Goal: Find specific page/section: Find specific page/section

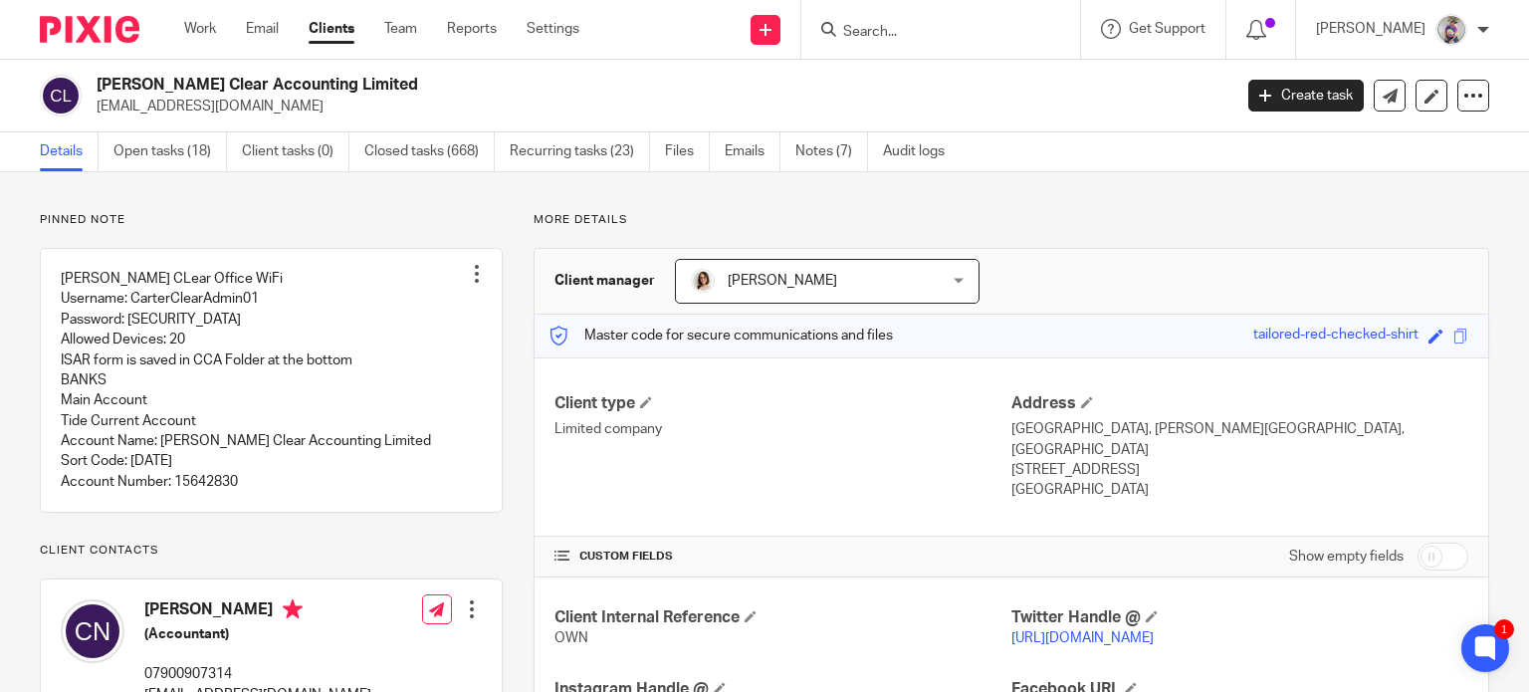
scroll to position [30, 0]
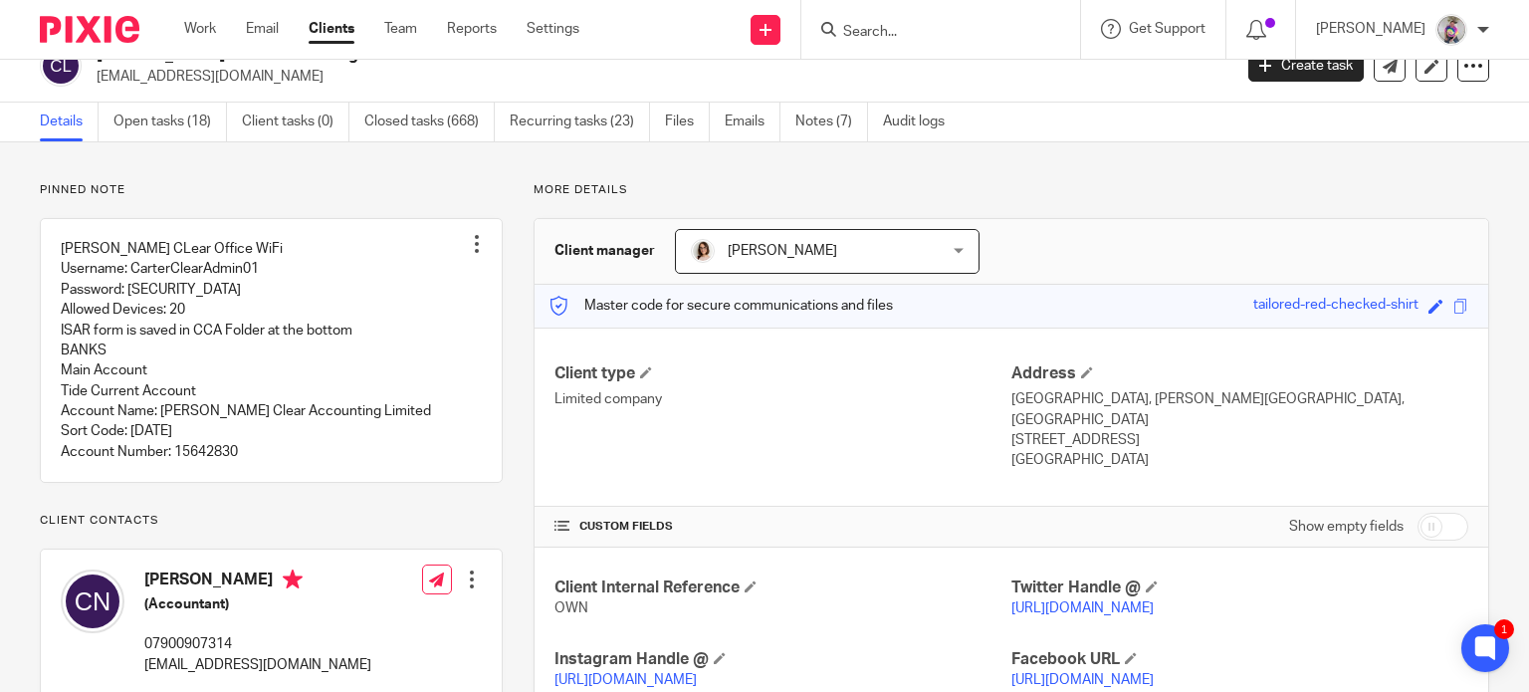
click at [959, 27] on input "Search" at bounding box center [930, 33] width 179 height 18
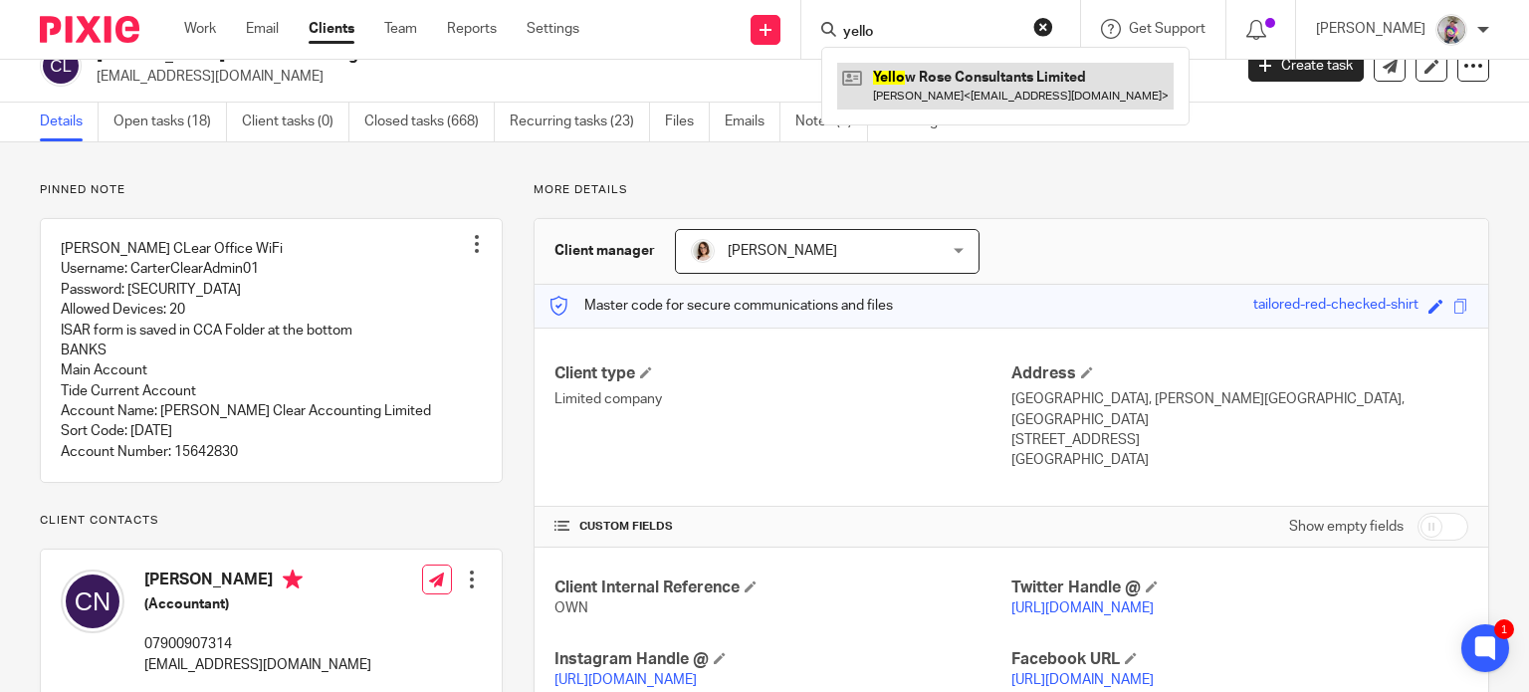
type input "yello"
click at [1028, 79] on link at bounding box center [1005, 86] width 336 height 46
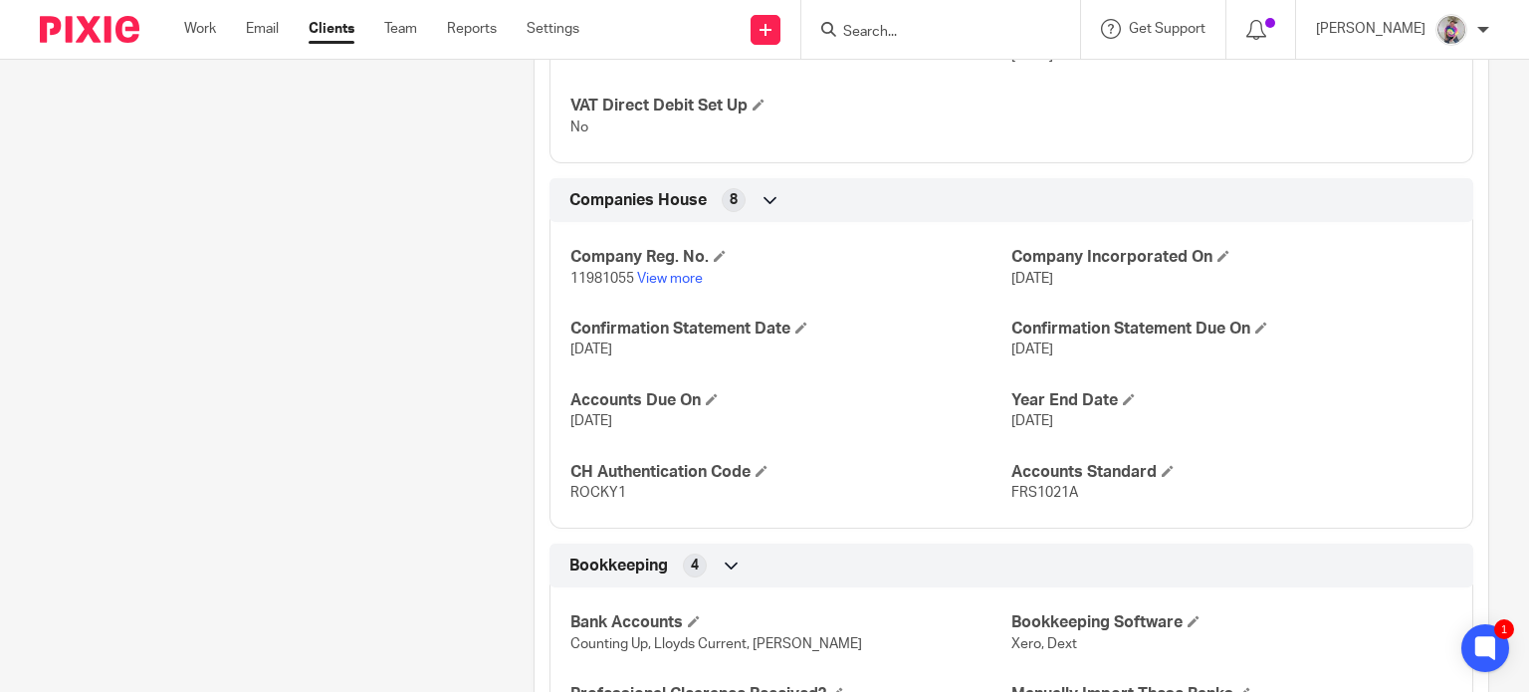
scroll to position [1576, 0]
